Goal: Task Accomplishment & Management: Use online tool/utility

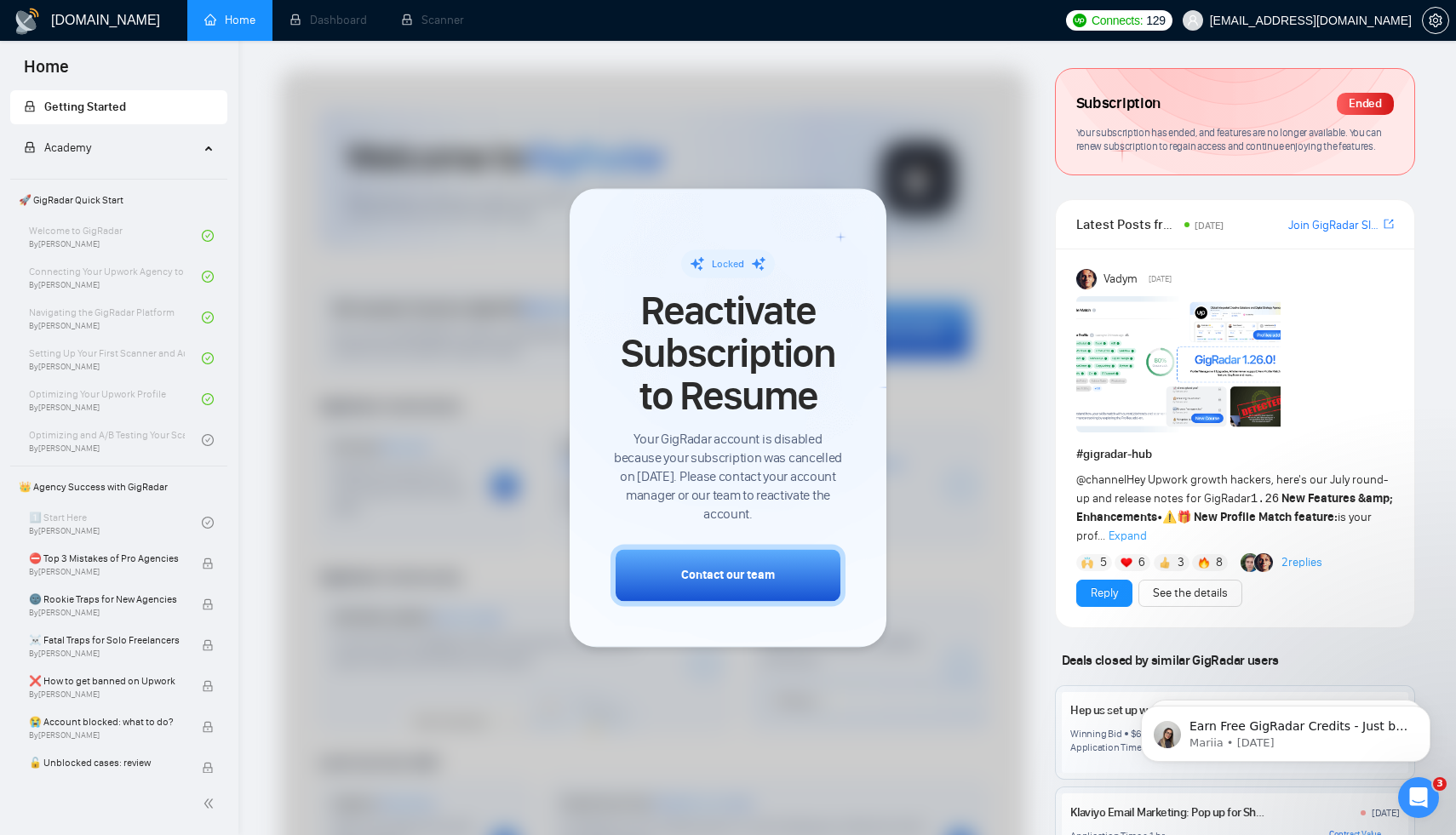
scroll to position [2262, 0]
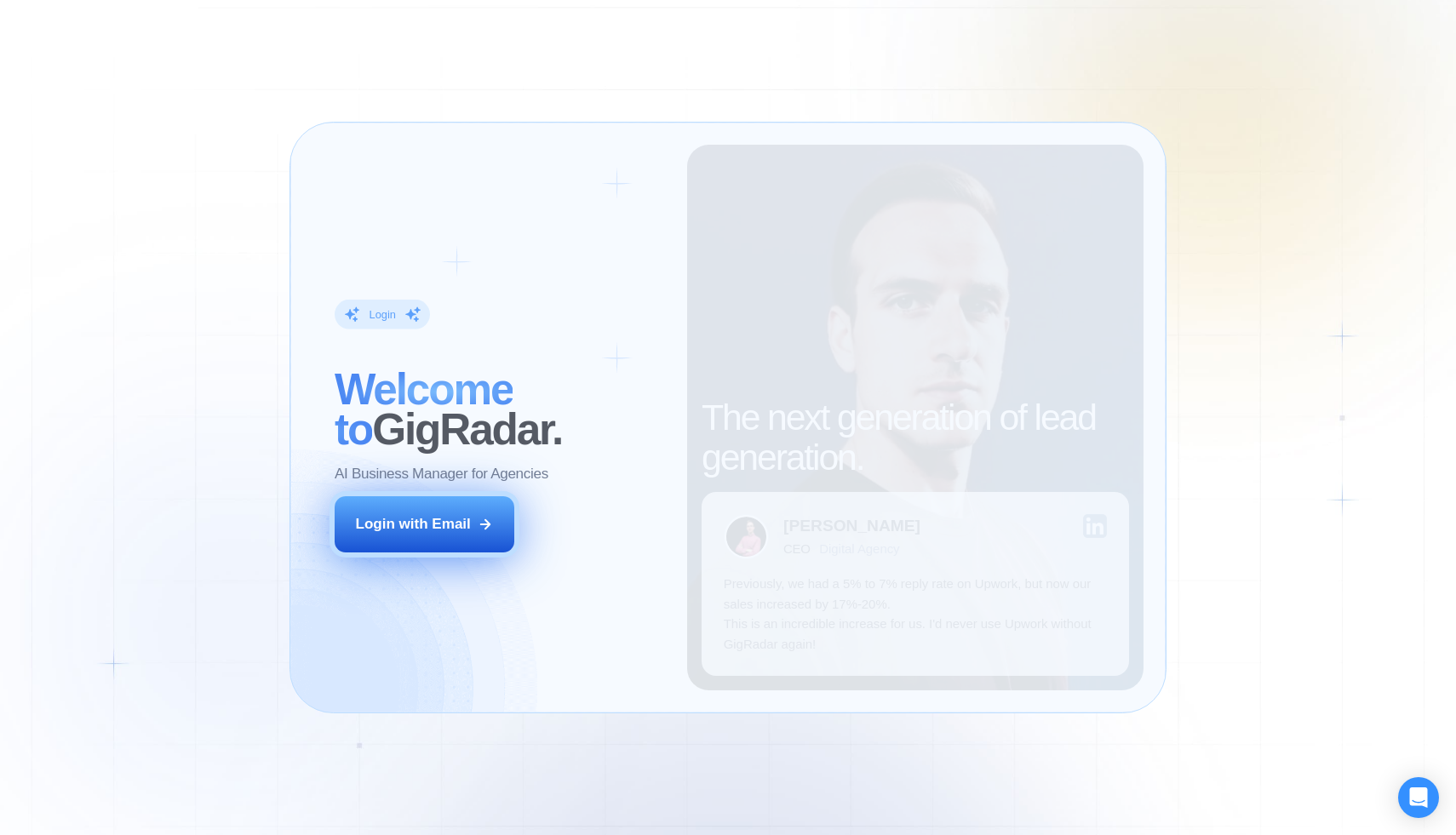
click at [436, 541] on button "Login with Email" at bounding box center [425, 524] width 181 height 56
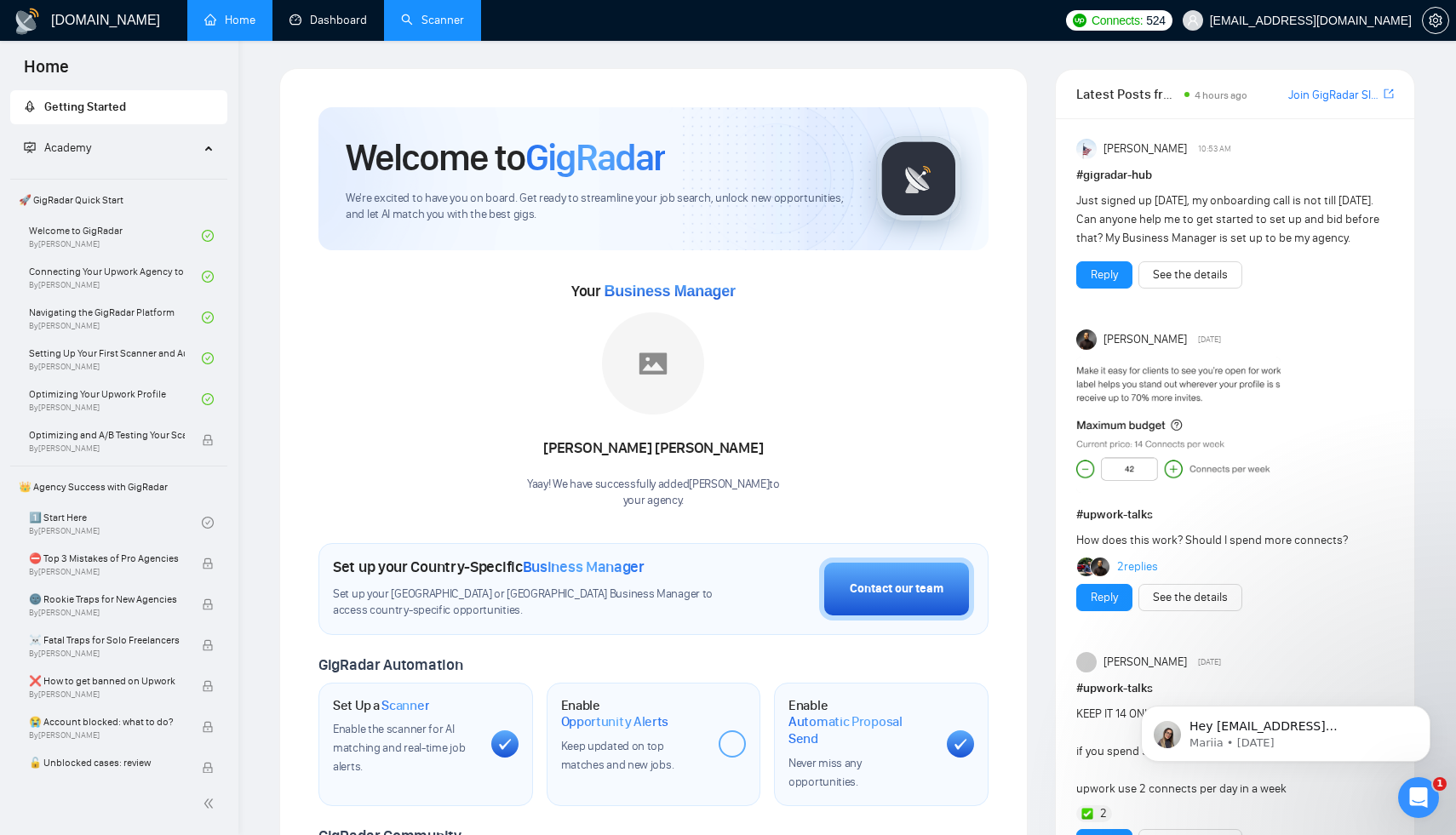
click at [341, 28] on link "Dashboard" at bounding box center [328, 20] width 78 height 15
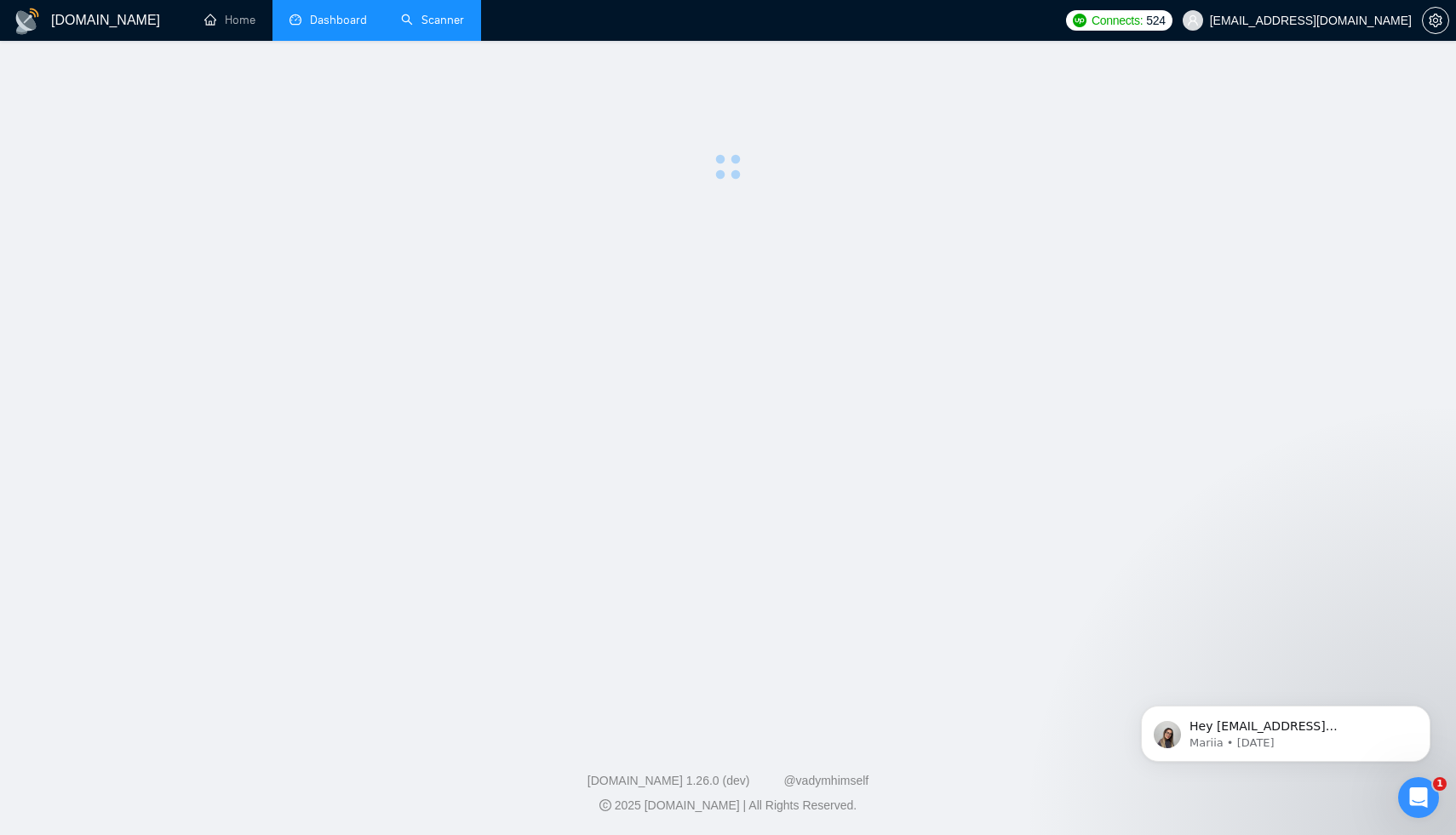
click at [436, 28] on link "Scanner" at bounding box center [433, 20] width 63 height 15
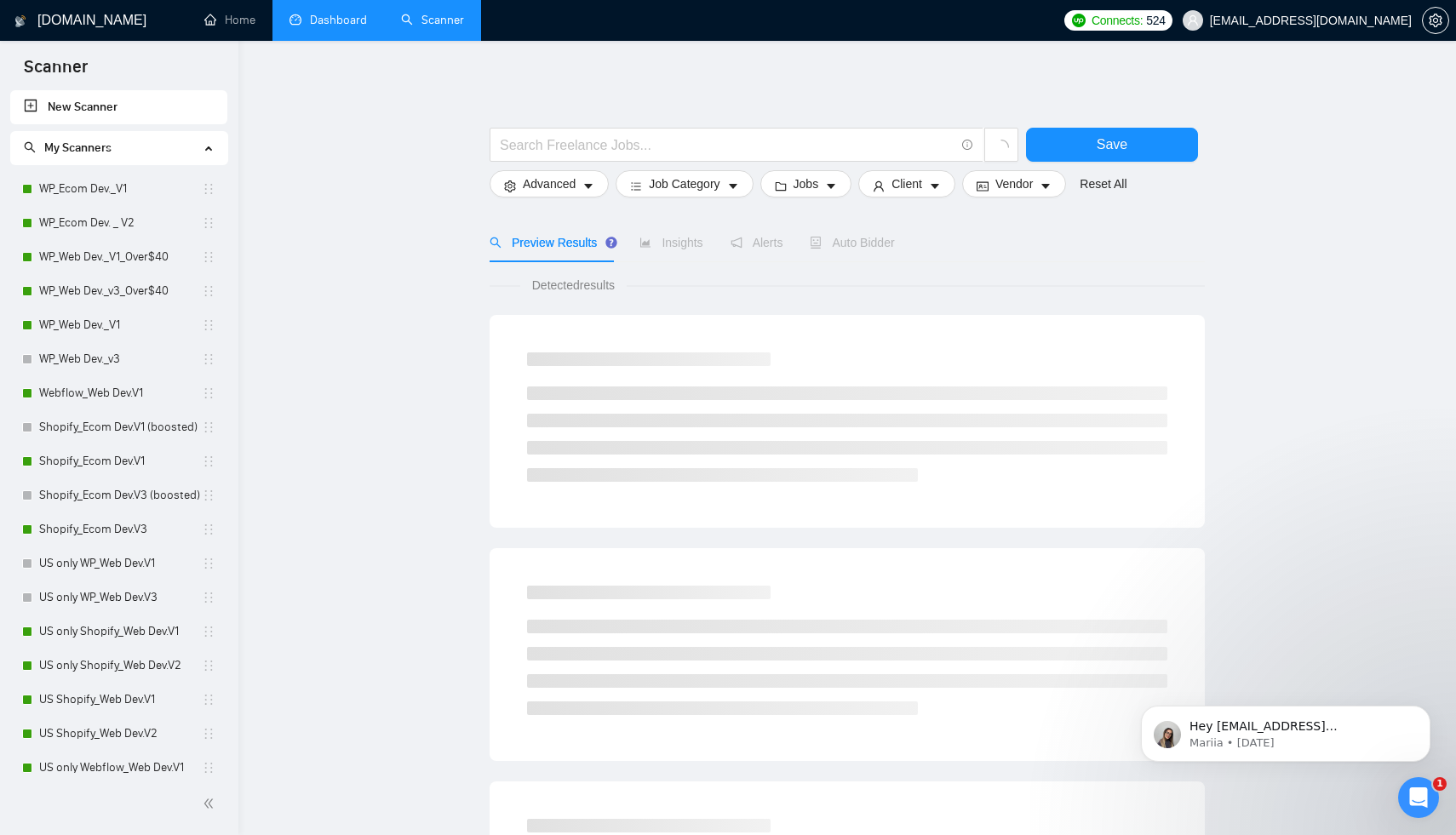
click at [357, 24] on link "Dashboard" at bounding box center [328, 20] width 78 height 15
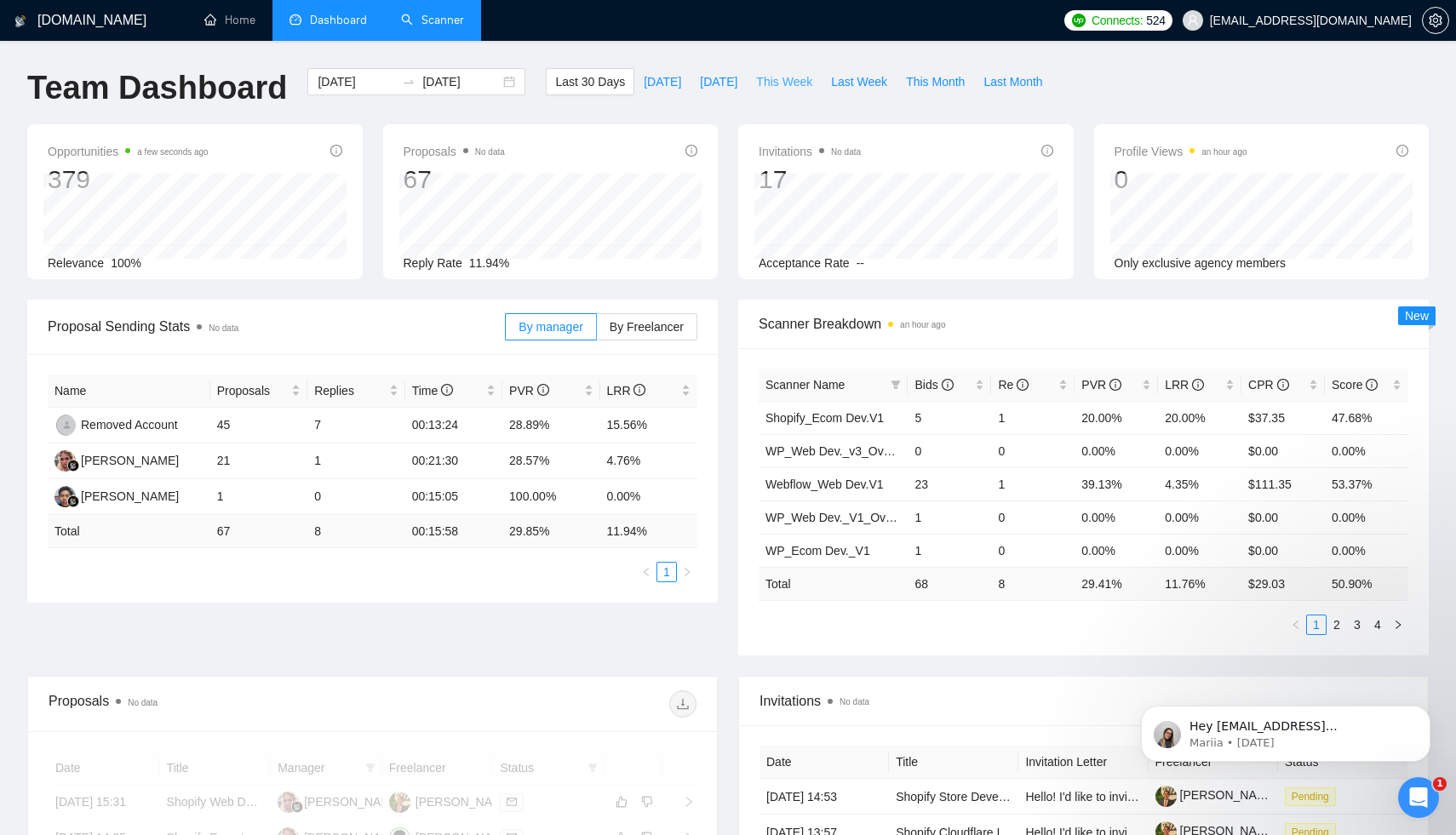
click at [806, 83] on span "This Week" at bounding box center [783, 81] width 56 height 18
type input "2025-08-18"
type input "2025-08-24"
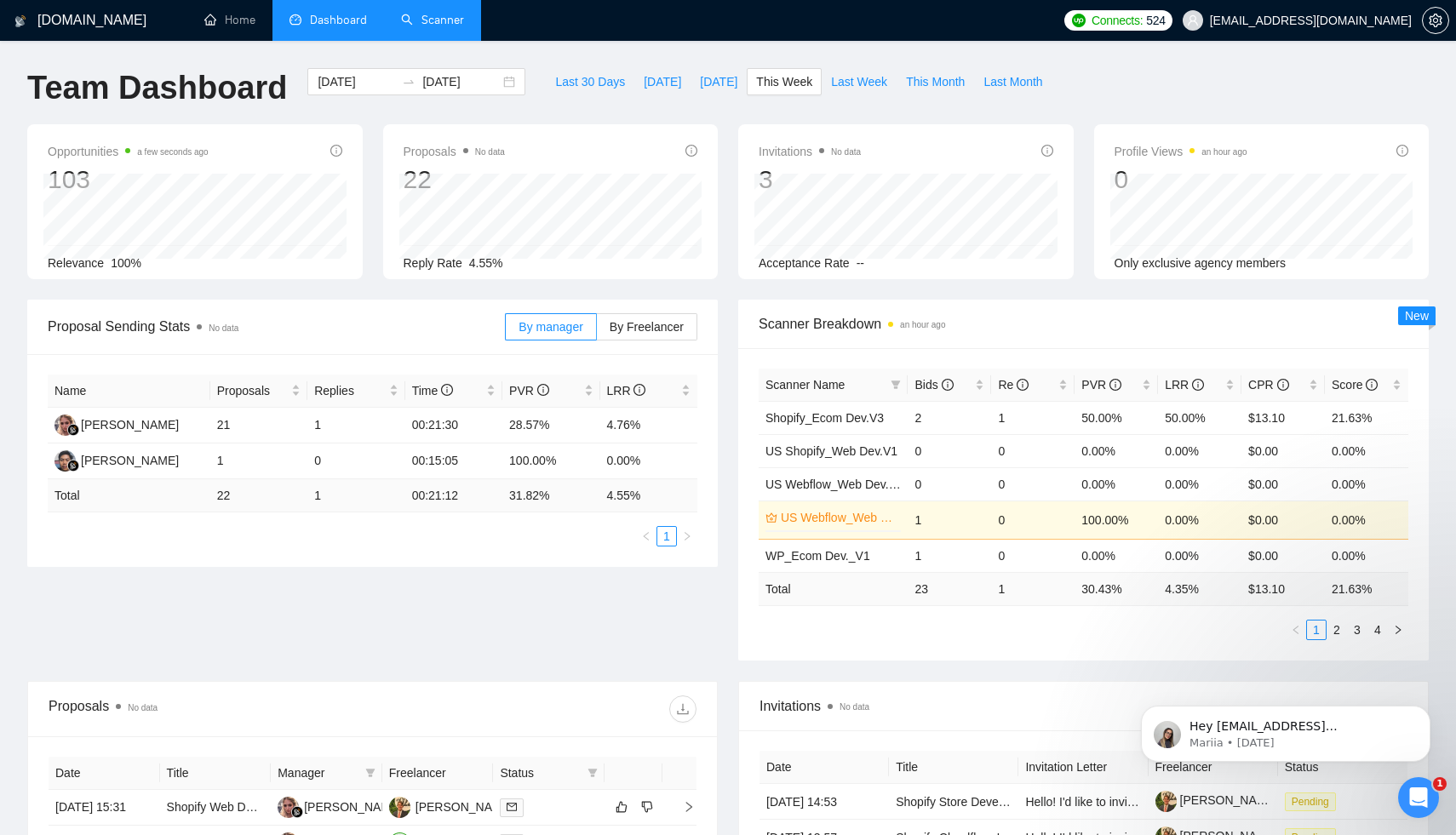
click at [445, 28] on link "Scanner" at bounding box center [433, 20] width 63 height 15
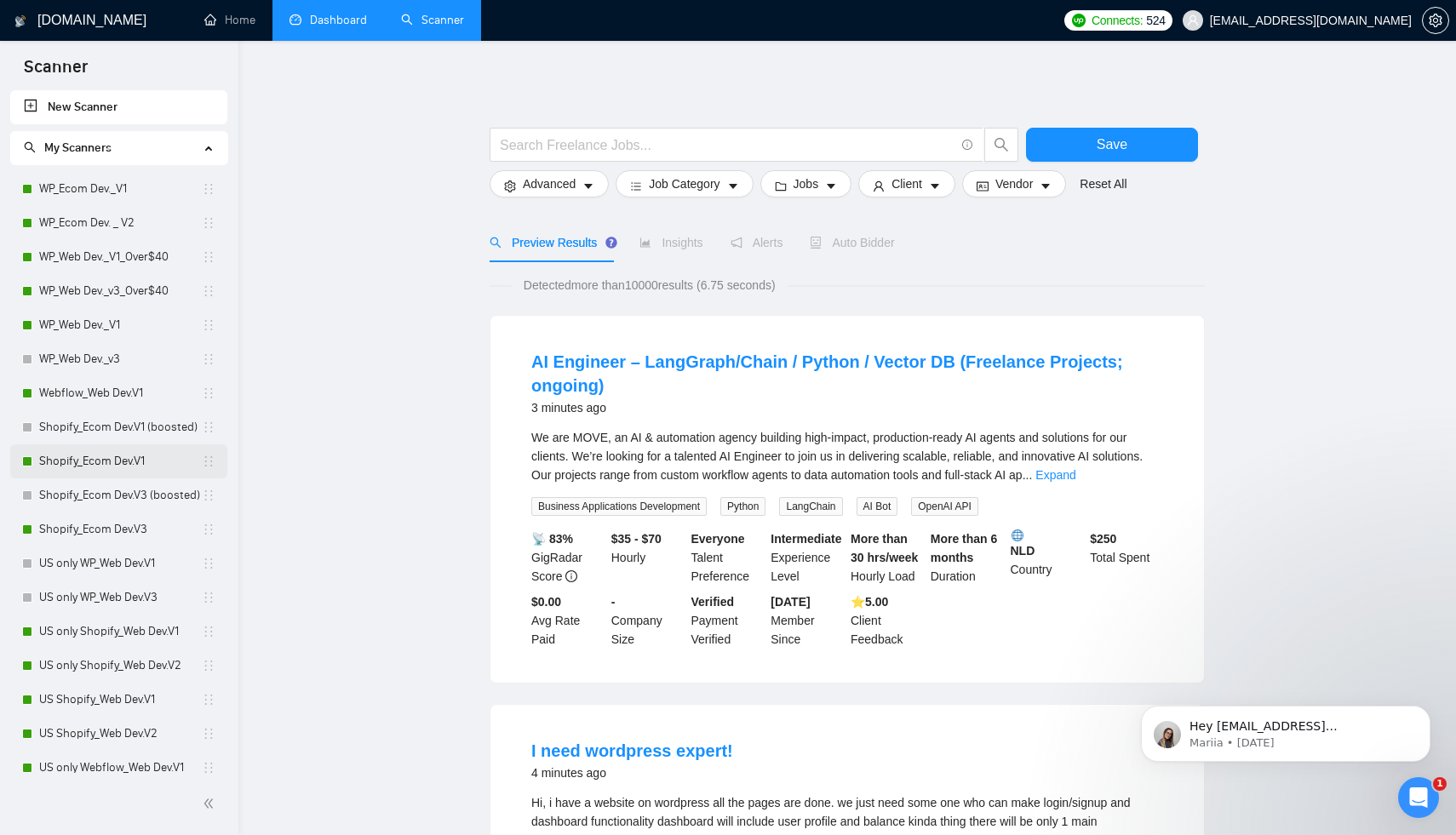
click at [118, 459] on link "Shopify_Ecom Dev.V1" at bounding box center [120, 461] width 162 height 34
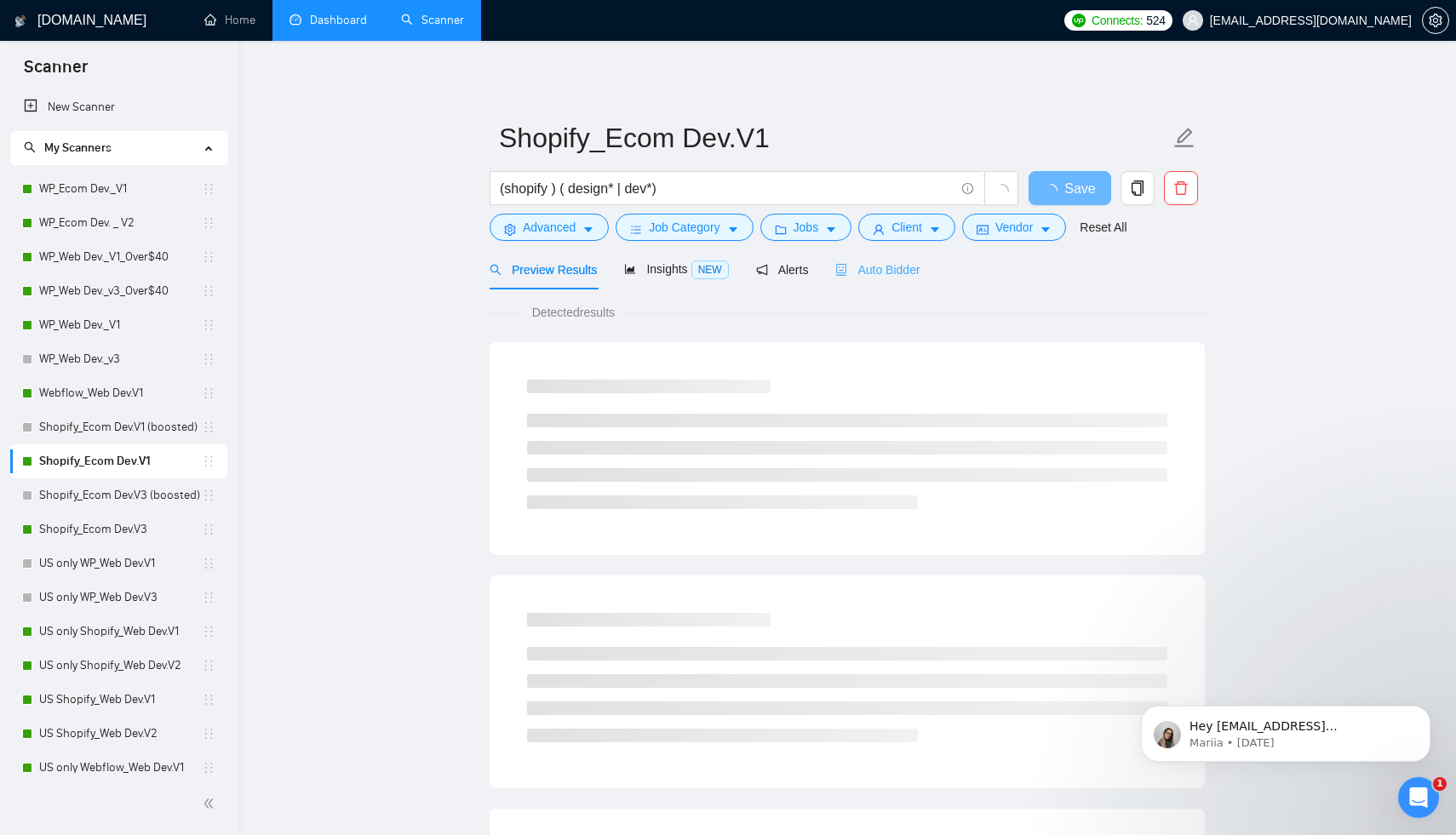
click at [919, 256] on div "Auto Bidder" at bounding box center [877, 268] width 84 height 40
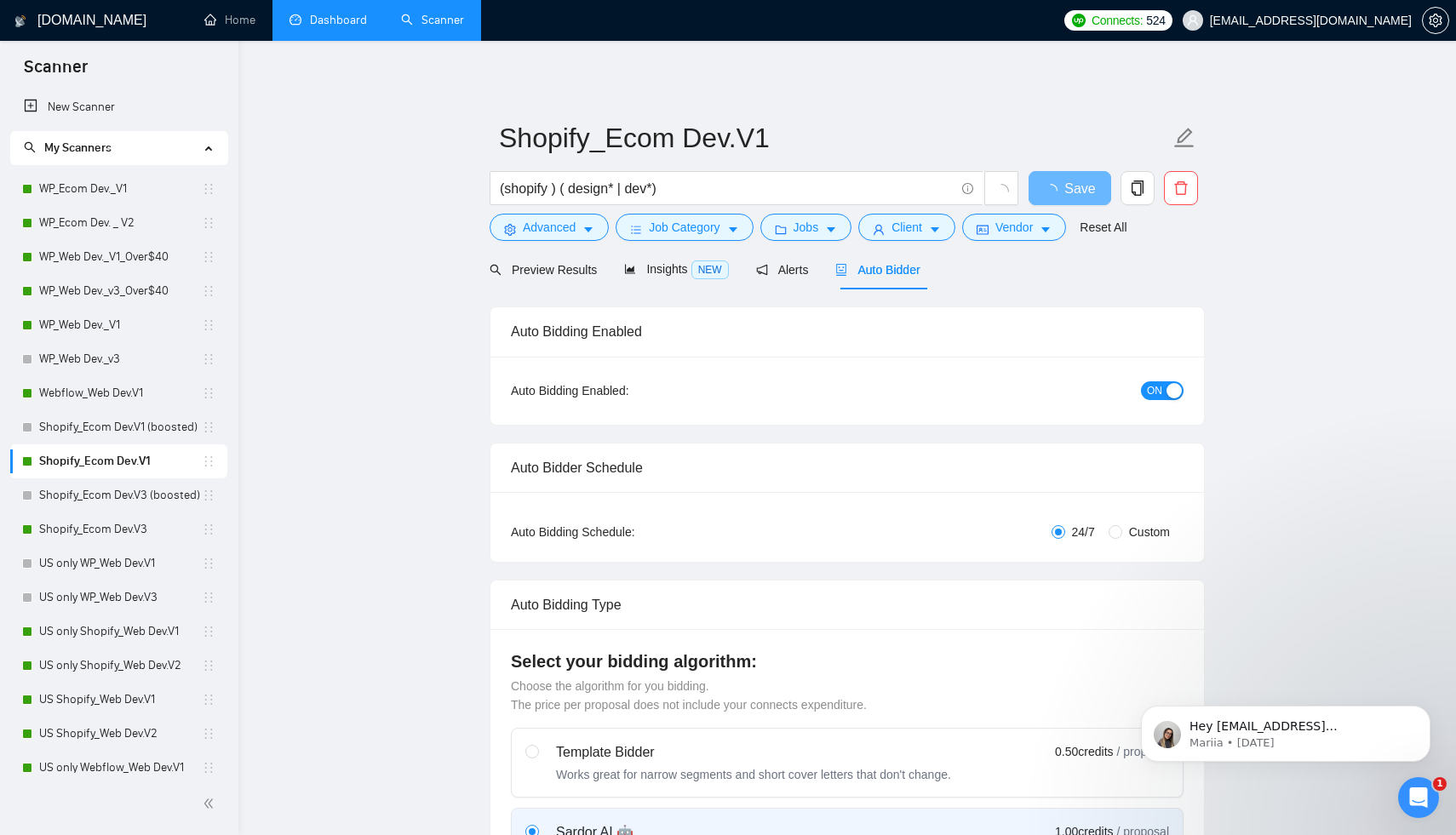
radio input "false"
radio input "true"
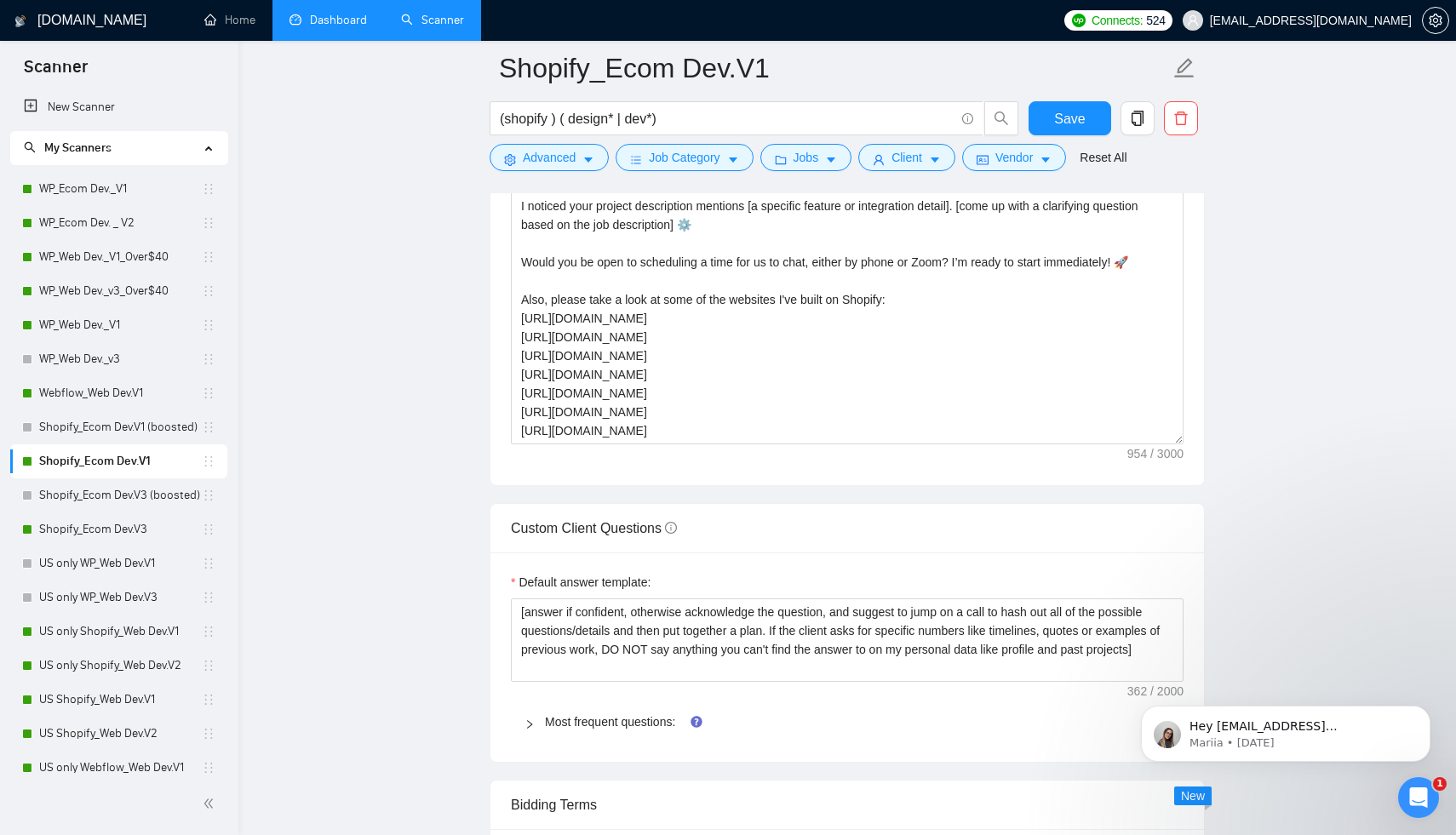
scroll to position [2266, 0]
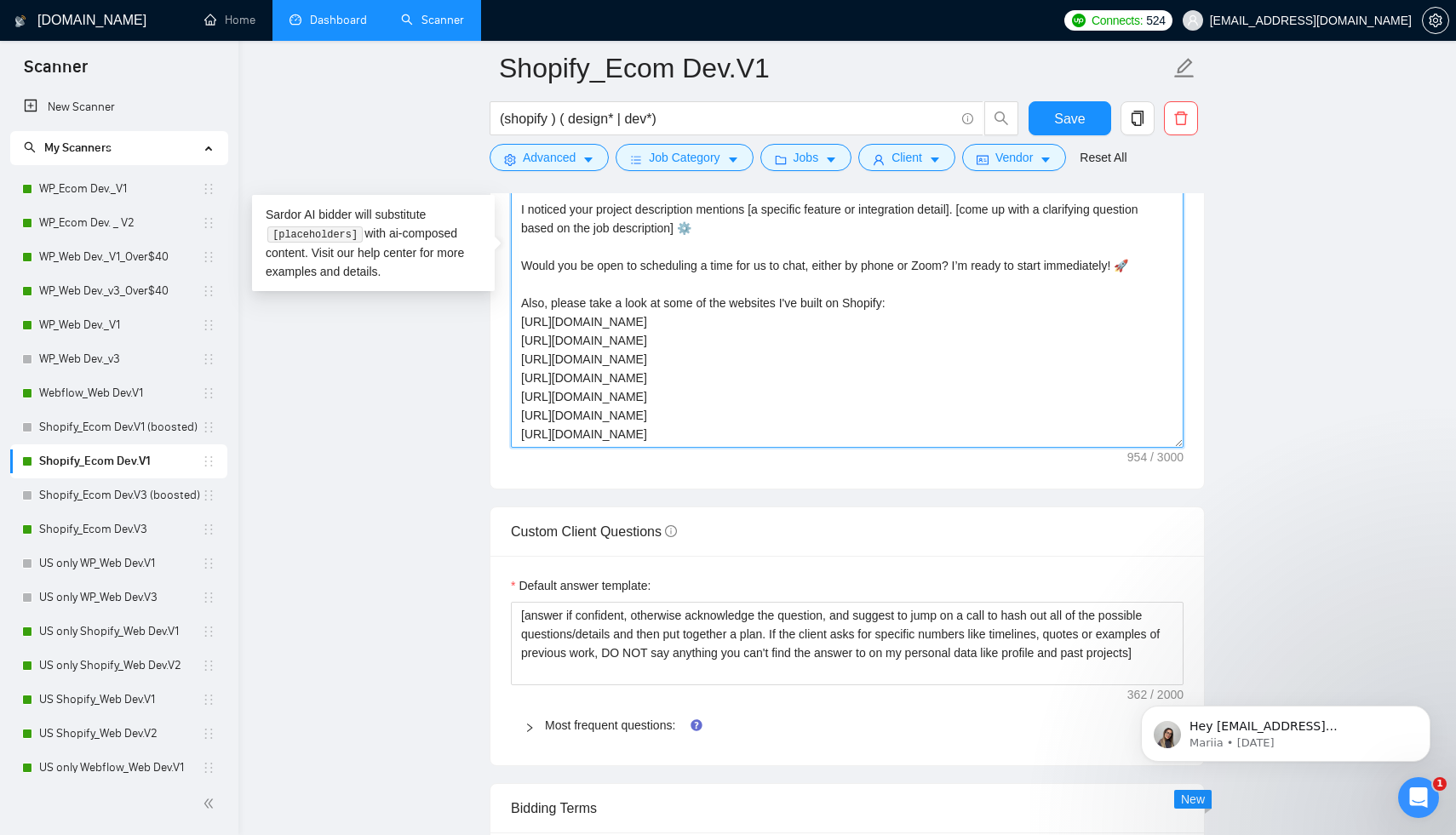
drag, startPoint x: 730, startPoint y: 433, endPoint x: 509, endPoint y: 324, distance: 246.4
click at [509, 324] on div "Cover letter template: Hello [Client Name]! Good [morning/afternoon]! Super exc…" at bounding box center [846, 253] width 713 height 470
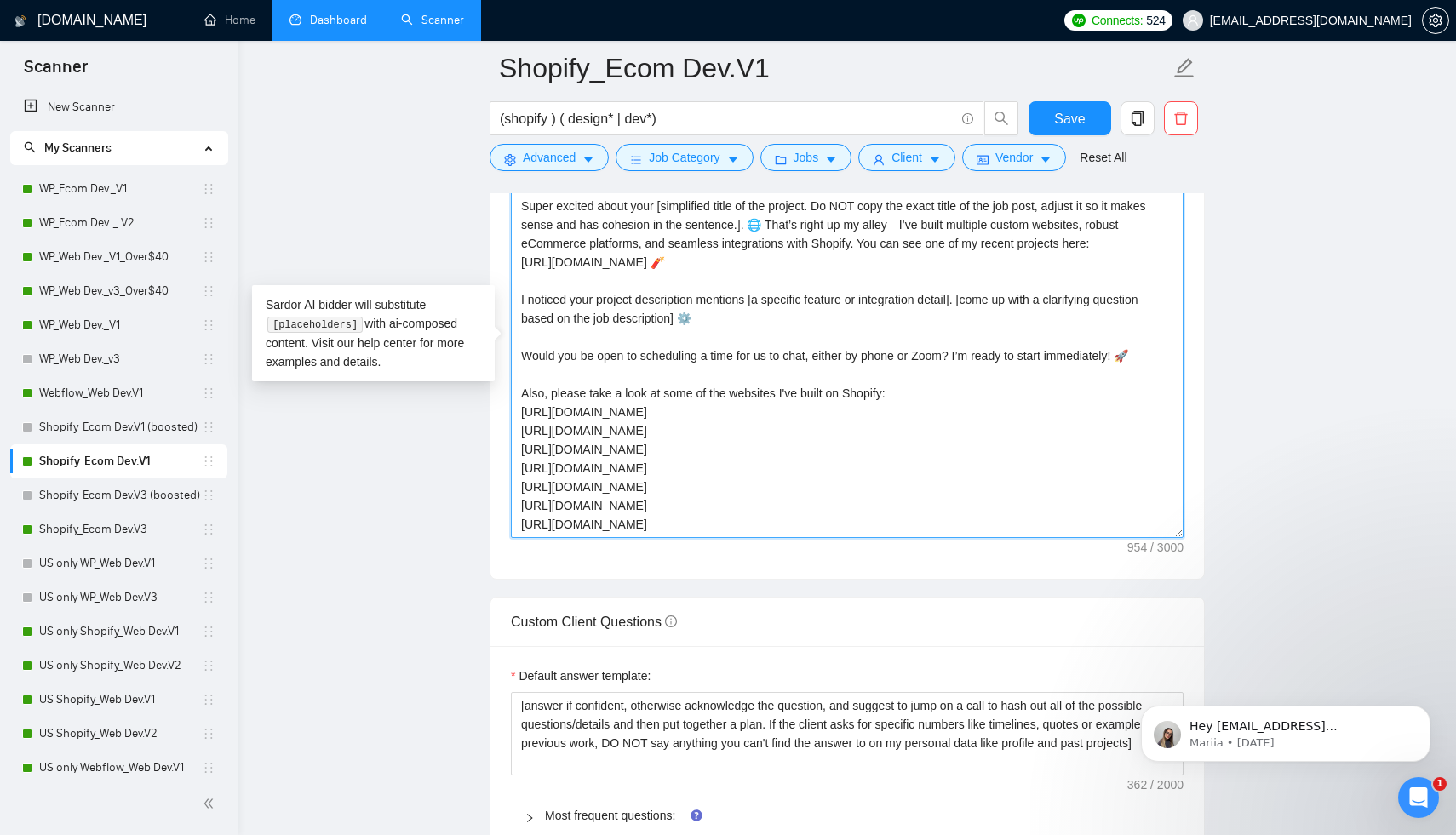
scroll to position [2111, 0]
